Goal: Navigation & Orientation: Find specific page/section

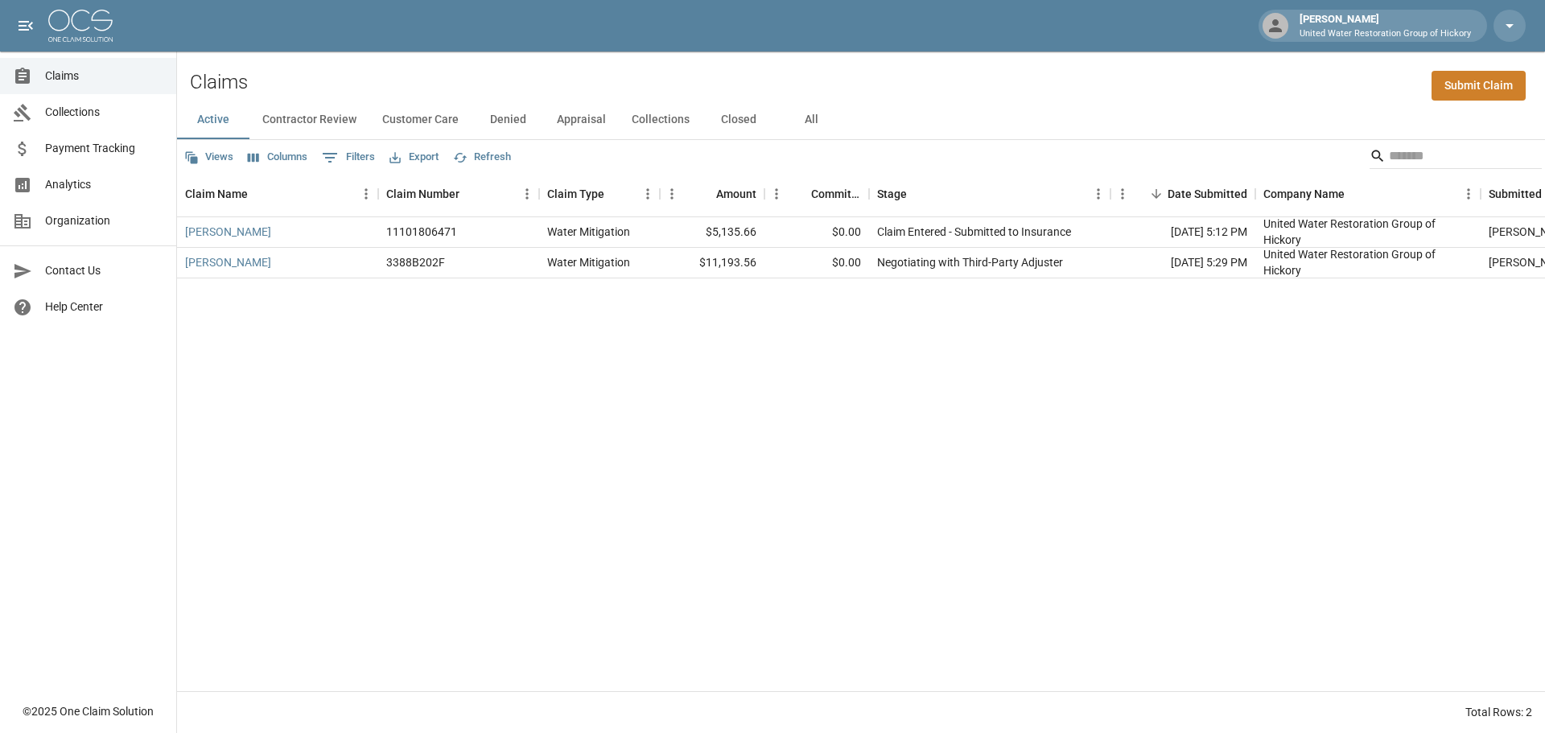
click at [80, 78] on span "Claims" at bounding box center [104, 76] width 118 height 17
click at [73, 72] on span "Claims" at bounding box center [104, 76] width 118 height 17
click at [212, 130] on button "Active" at bounding box center [213, 120] width 72 height 39
click at [80, 152] on span "Payment Tracking" at bounding box center [104, 148] width 118 height 17
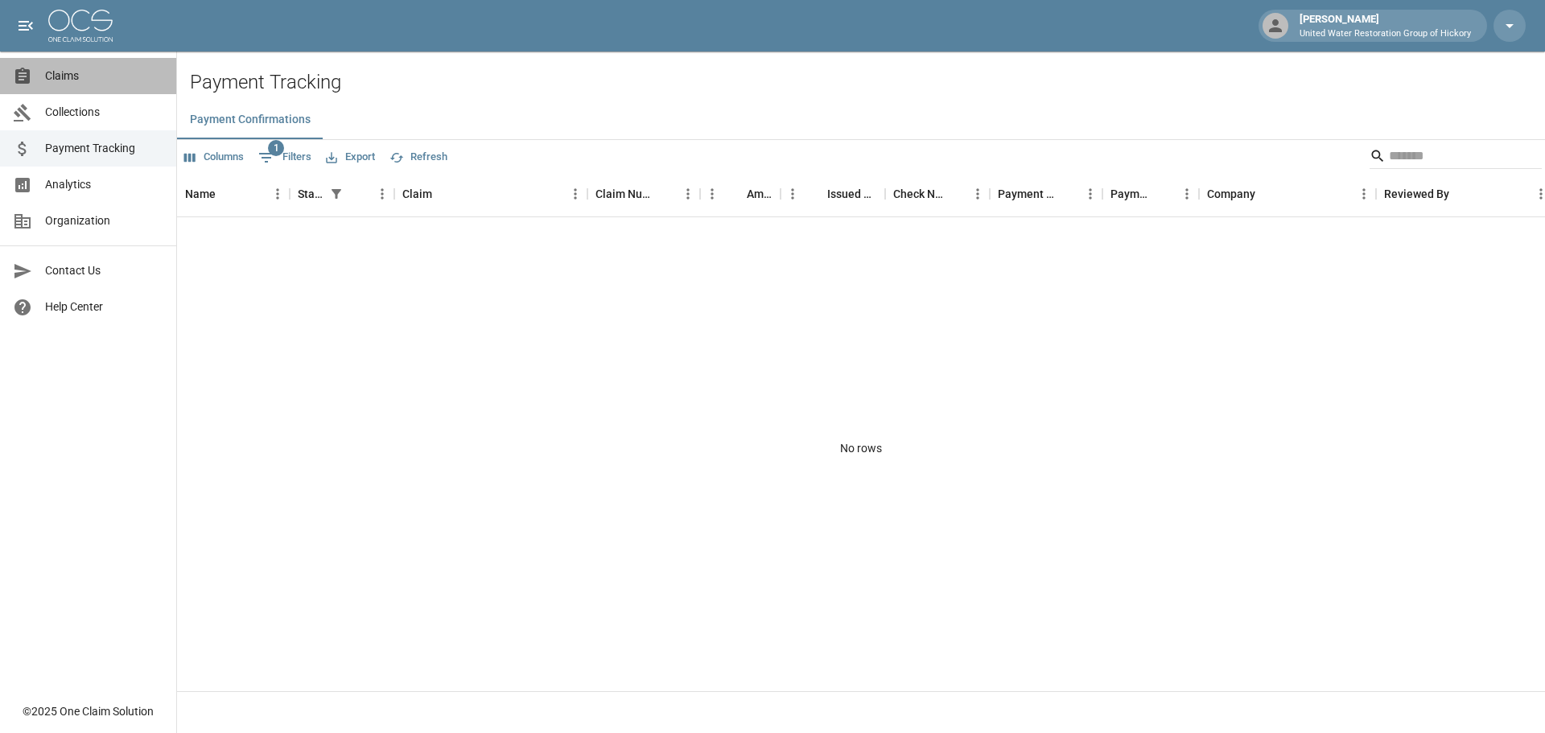
click at [68, 85] on link "Claims" at bounding box center [88, 76] width 176 height 36
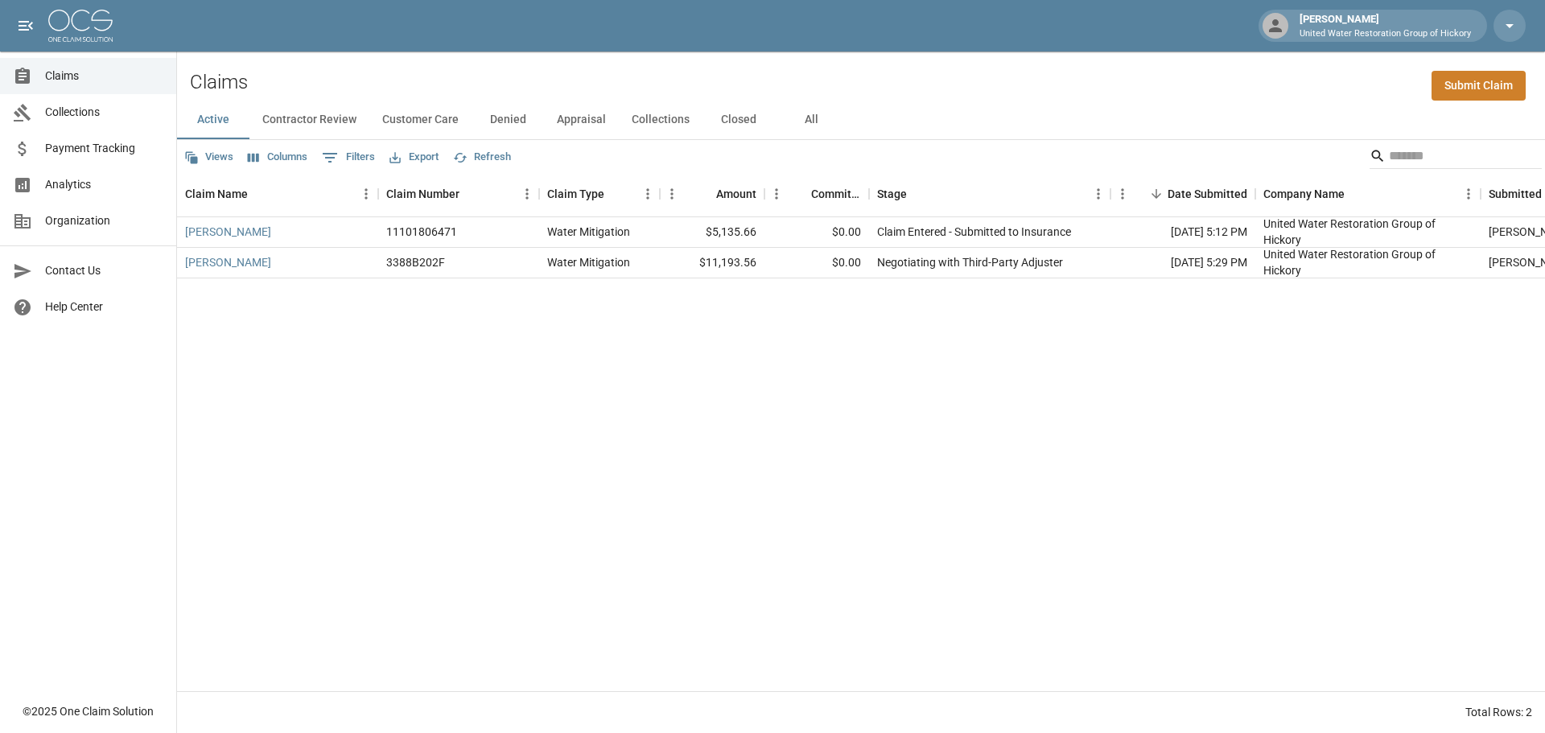
click at [500, 161] on button "Refresh" at bounding box center [482, 157] width 66 height 25
click at [965, 154] on div "Views Columns 0 Filters Export Refresh" at bounding box center [861, 156] width 1368 height 32
click at [92, 80] on span "Claims" at bounding box center [104, 76] width 118 height 17
click at [72, 121] on link "Collections" at bounding box center [88, 112] width 176 height 36
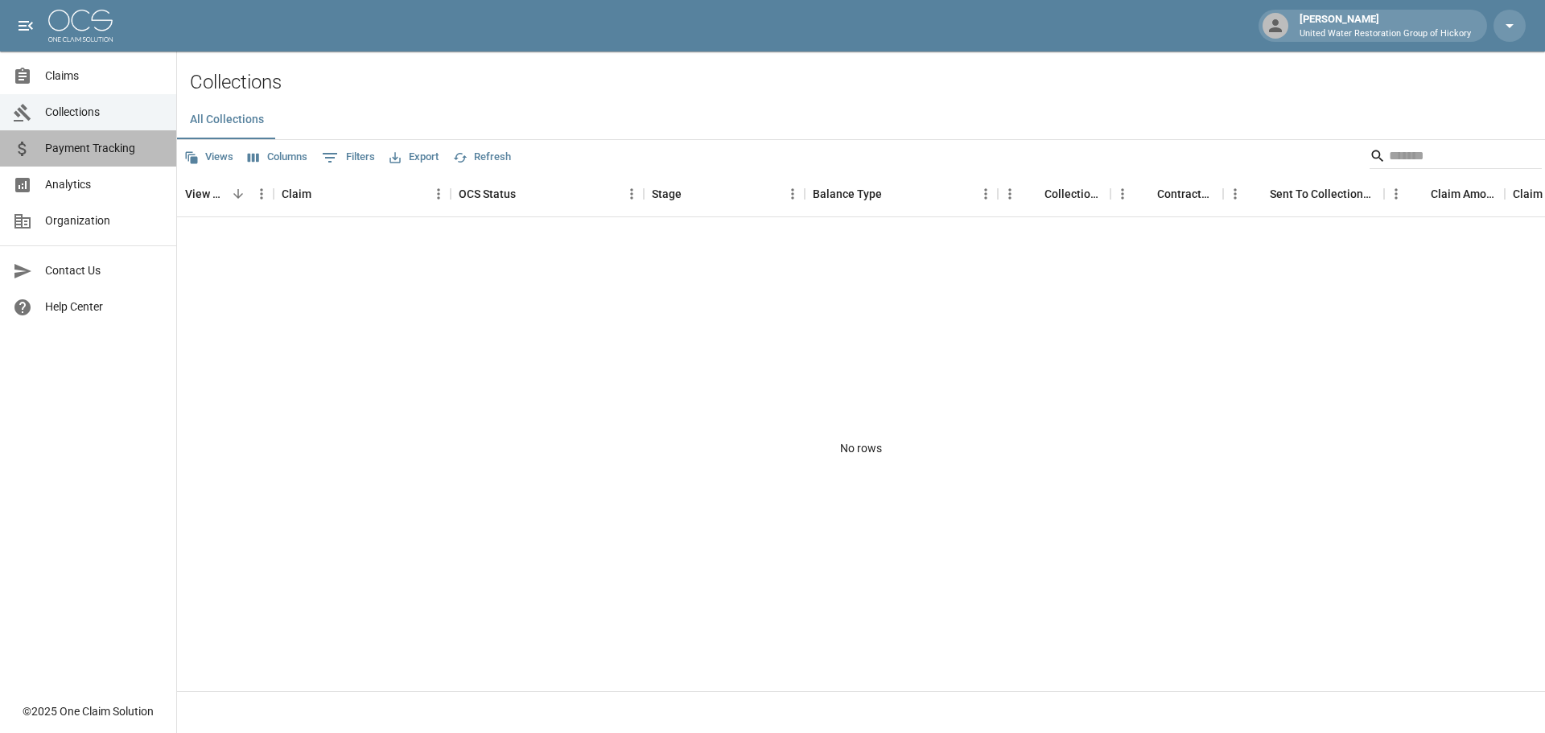
click at [93, 151] on span "Payment Tracking" at bounding box center [104, 148] width 118 height 17
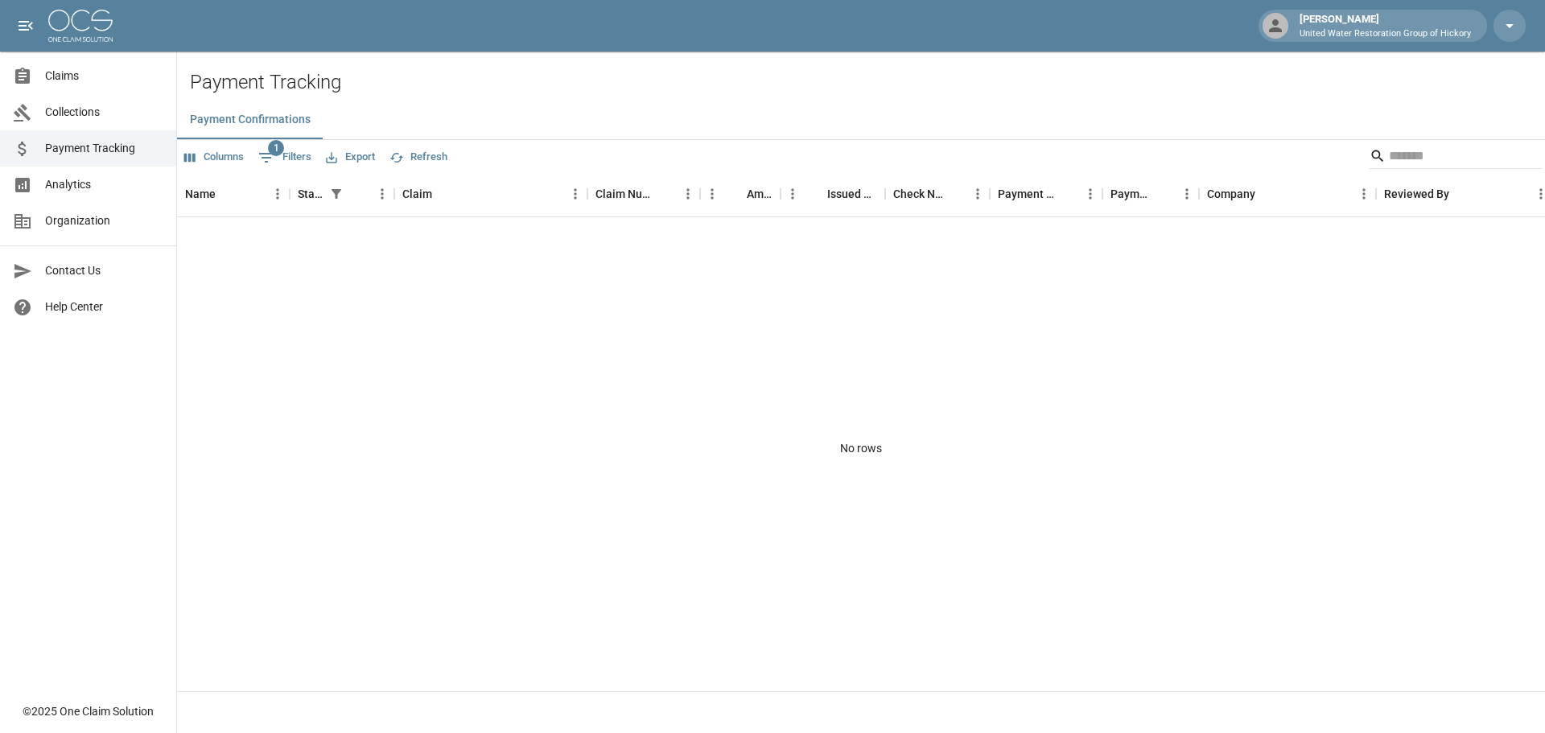
click at [97, 191] on span "Analytics" at bounding box center [104, 184] width 118 height 17
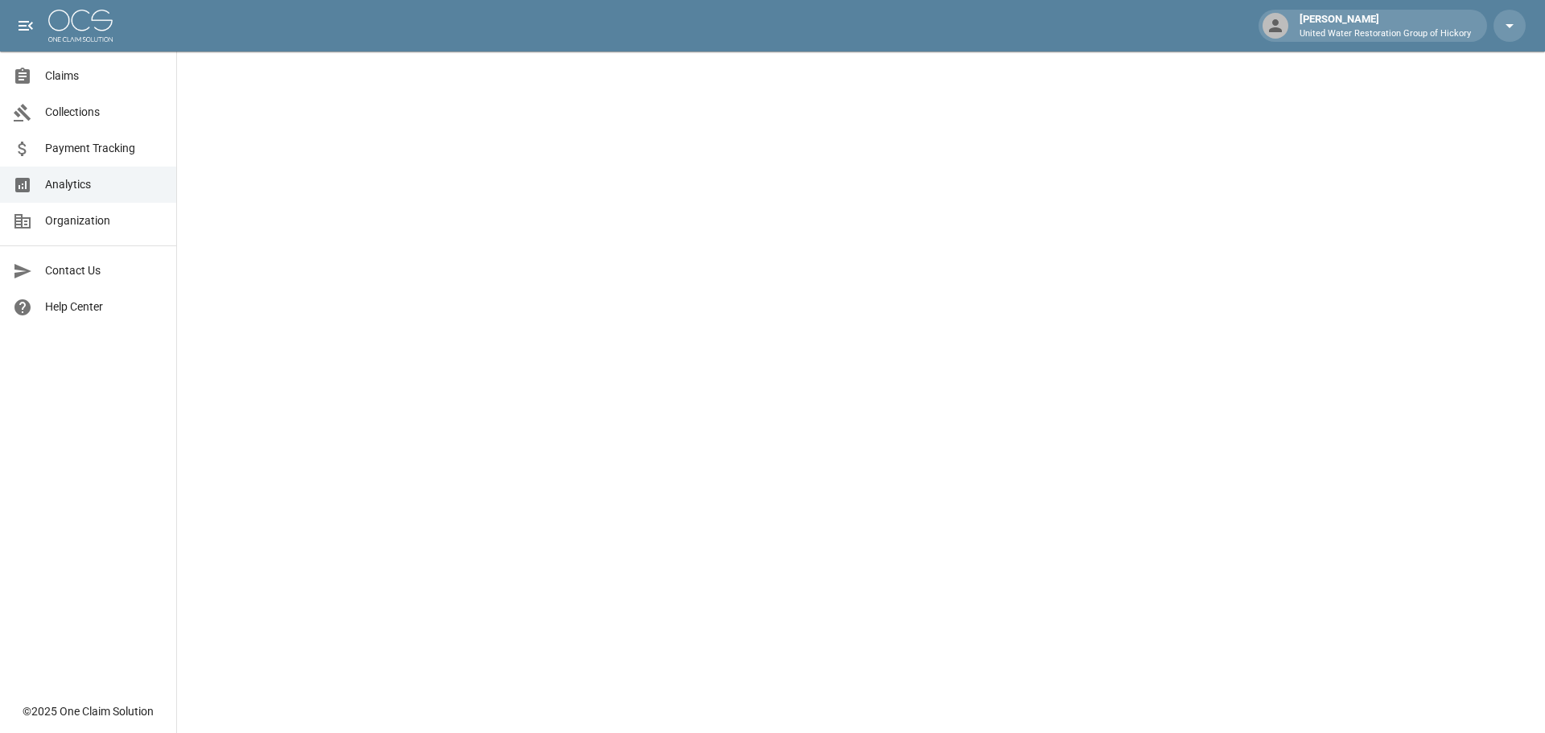
click at [54, 229] on link "Organization" at bounding box center [88, 221] width 176 height 36
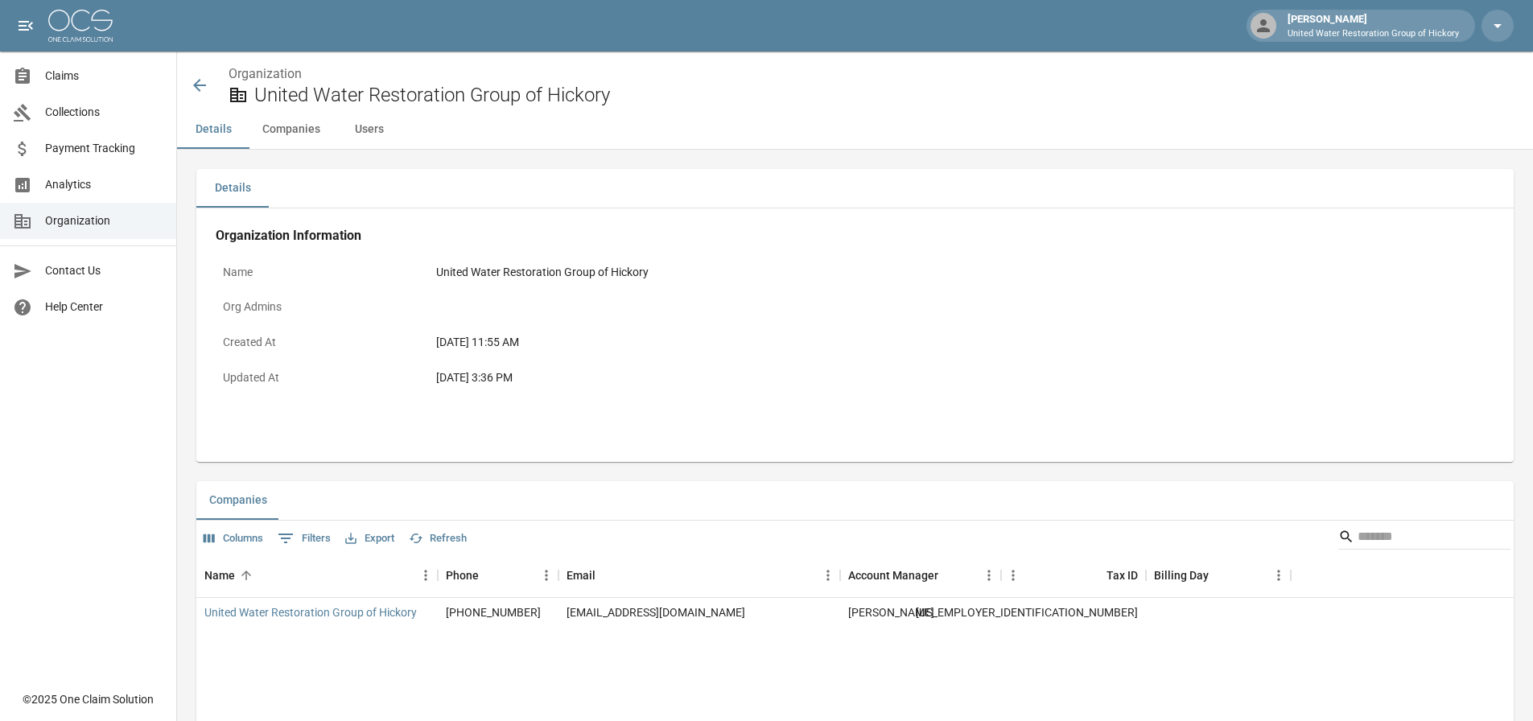
click at [71, 84] on span "Claims" at bounding box center [104, 76] width 118 height 17
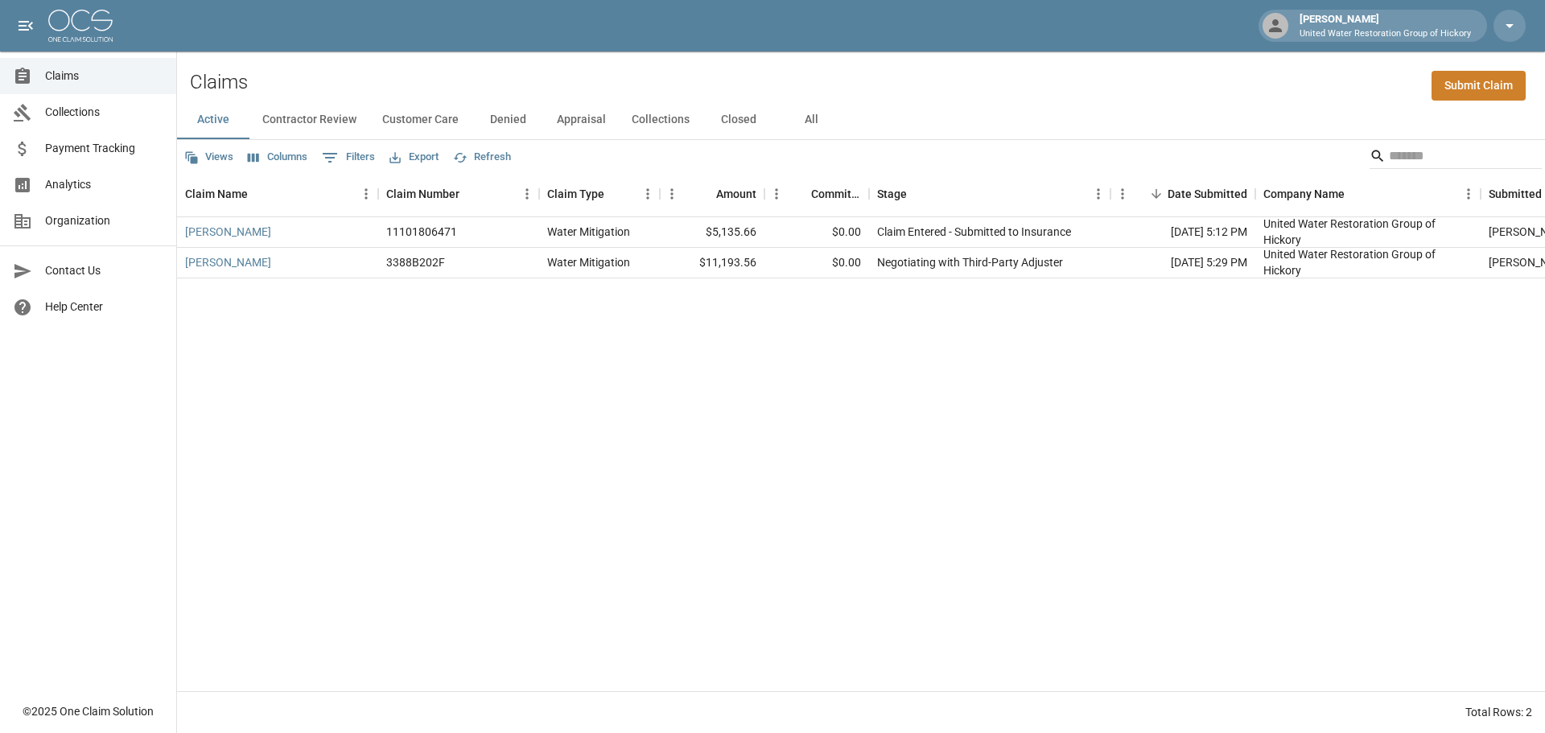
click at [60, 228] on span "Organization" at bounding box center [104, 220] width 118 height 17
